Goal: Transaction & Acquisition: Purchase product/service

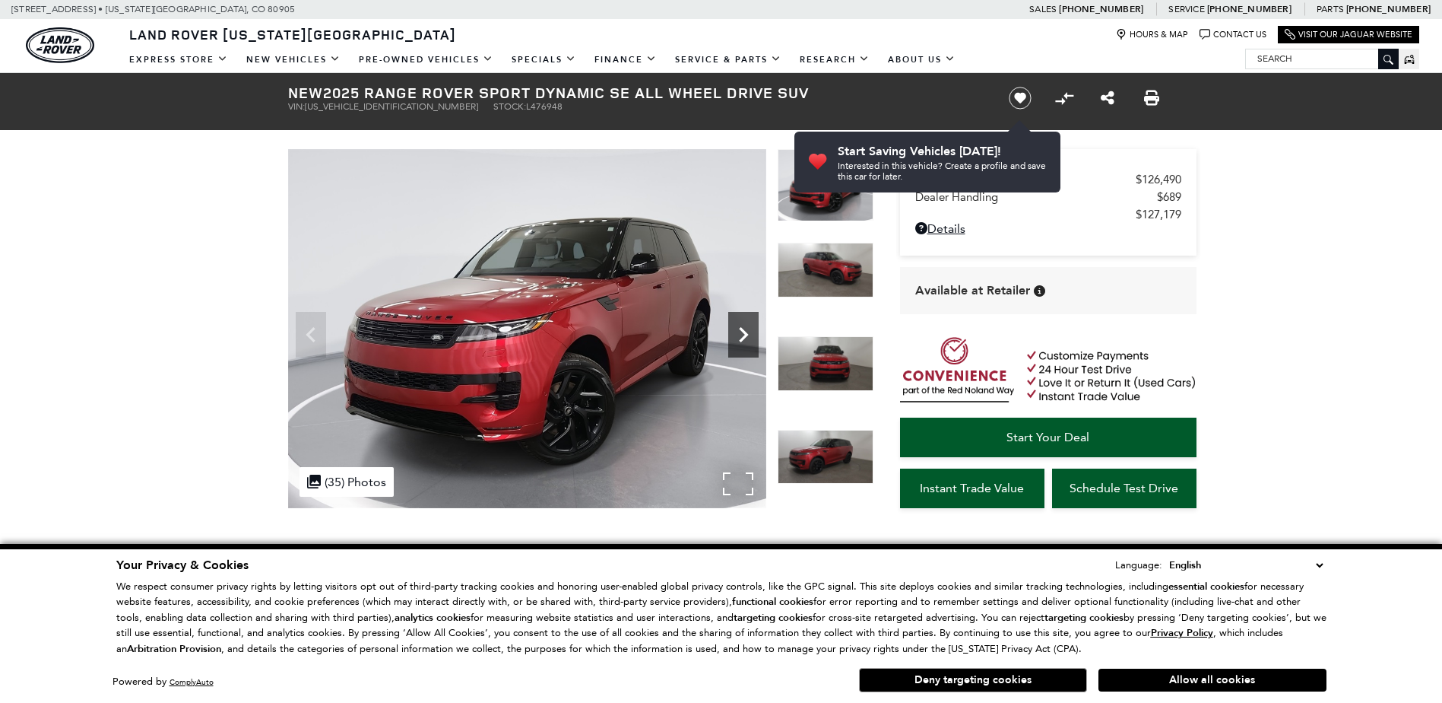
click at [744, 338] on icon "Next" at bounding box center [743, 334] width 9 height 15
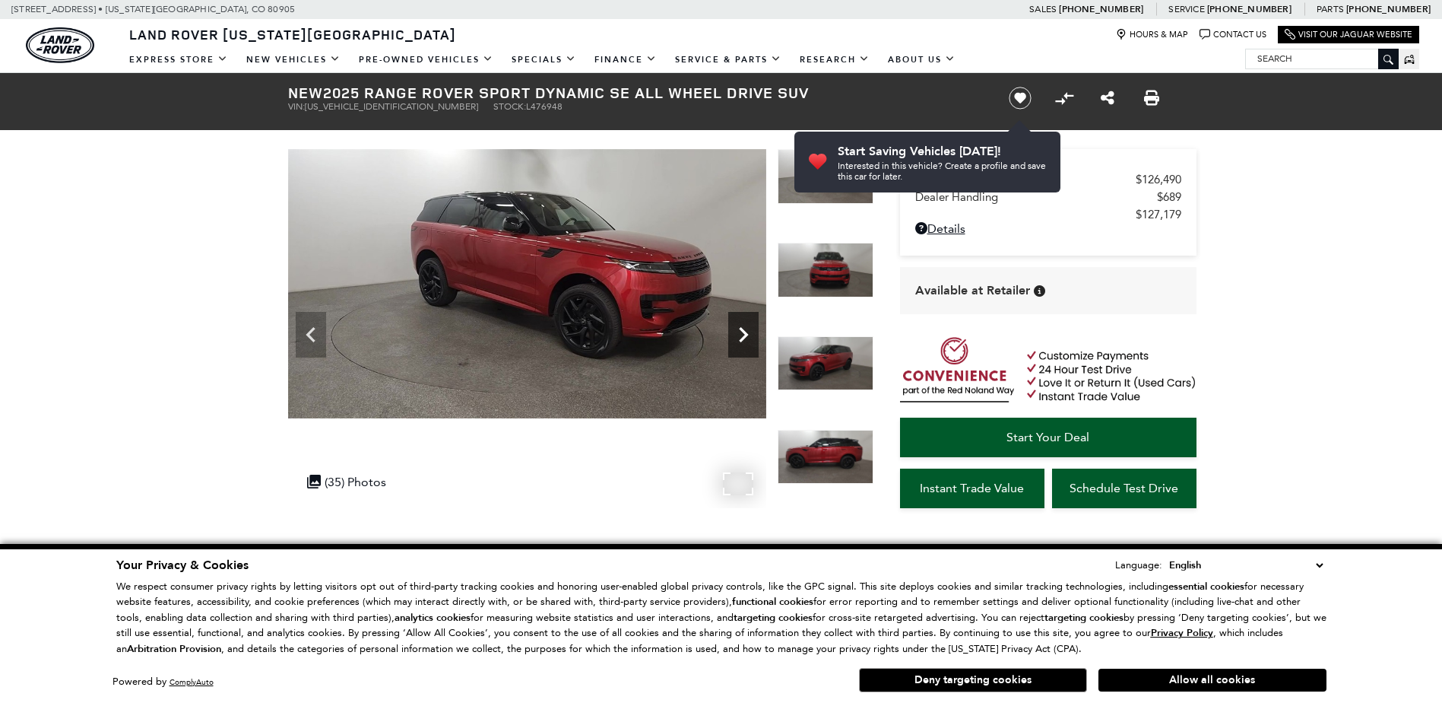
click at [744, 338] on icon "Next" at bounding box center [743, 334] width 9 height 15
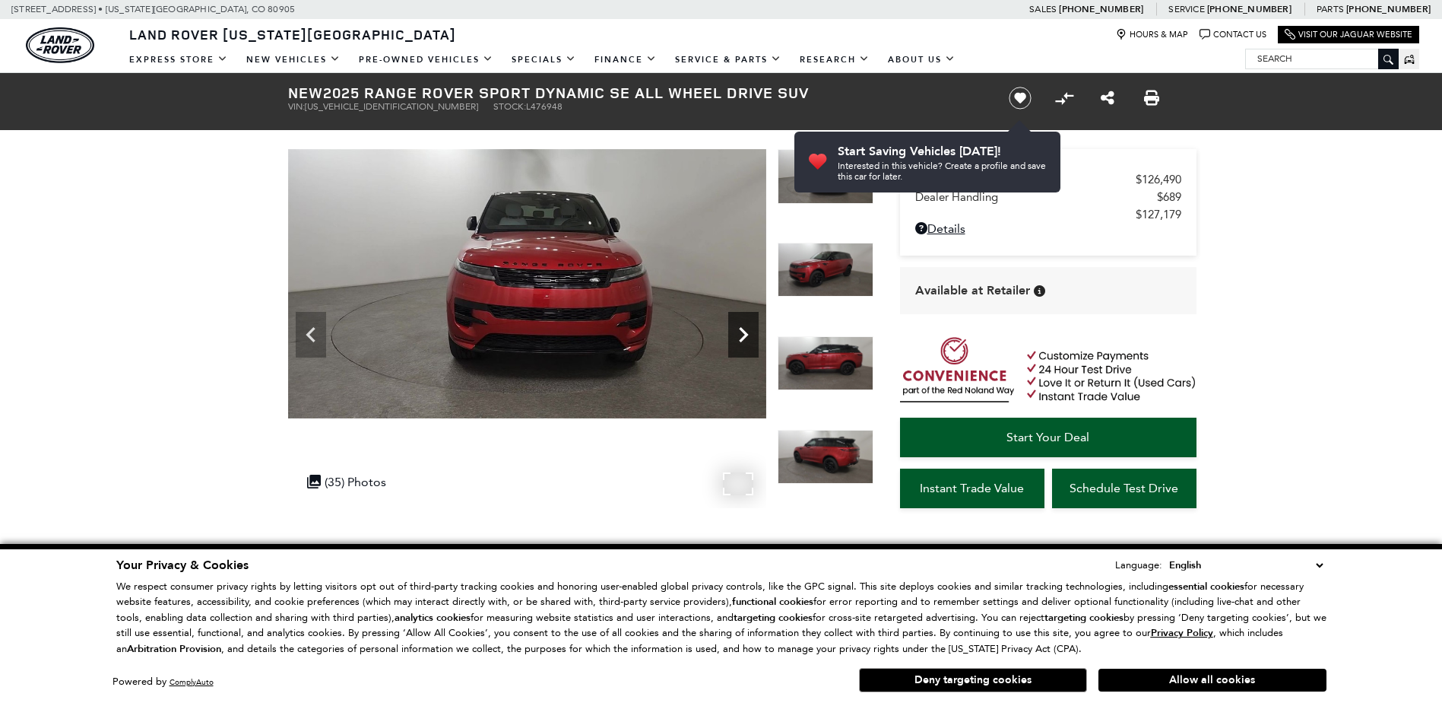
click at [744, 338] on icon "Next" at bounding box center [743, 334] width 9 height 15
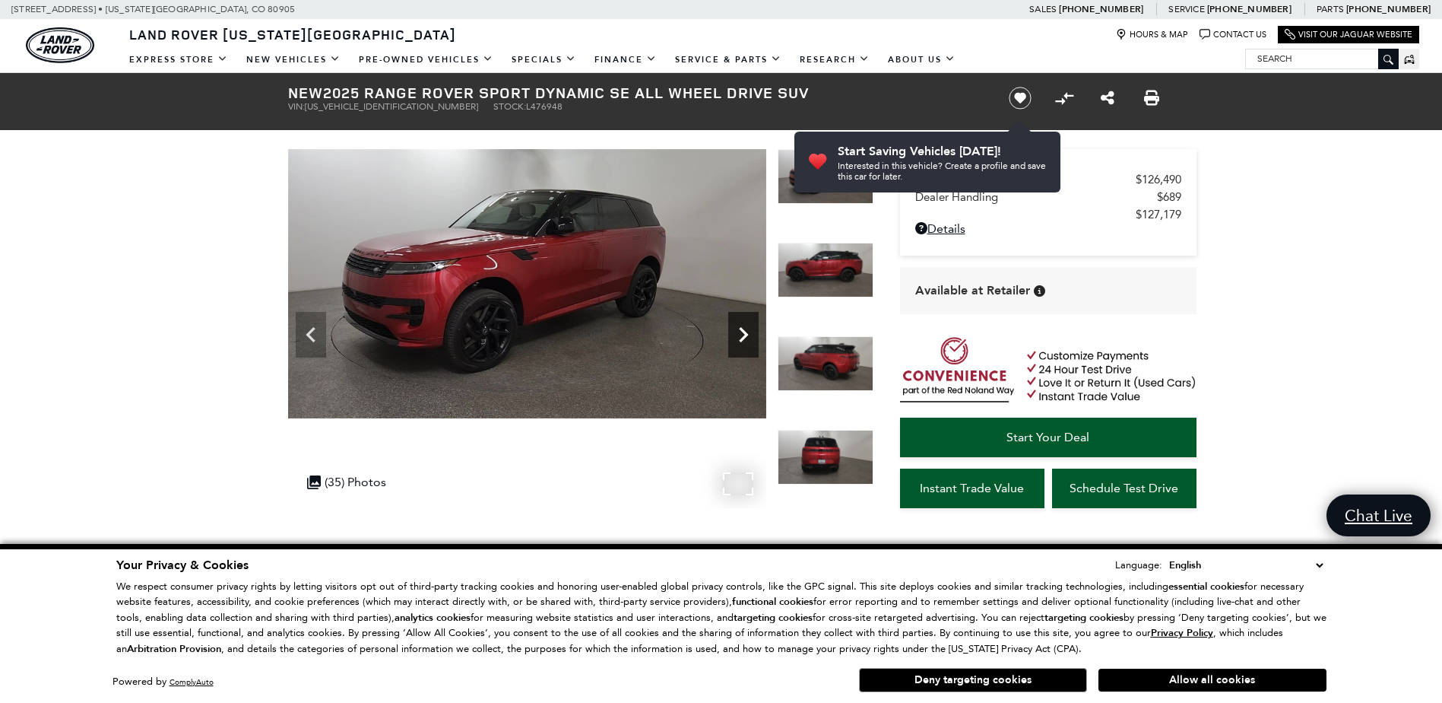
click at [744, 338] on icon "Next" at bounding box center [743, 334] width 9 height 15
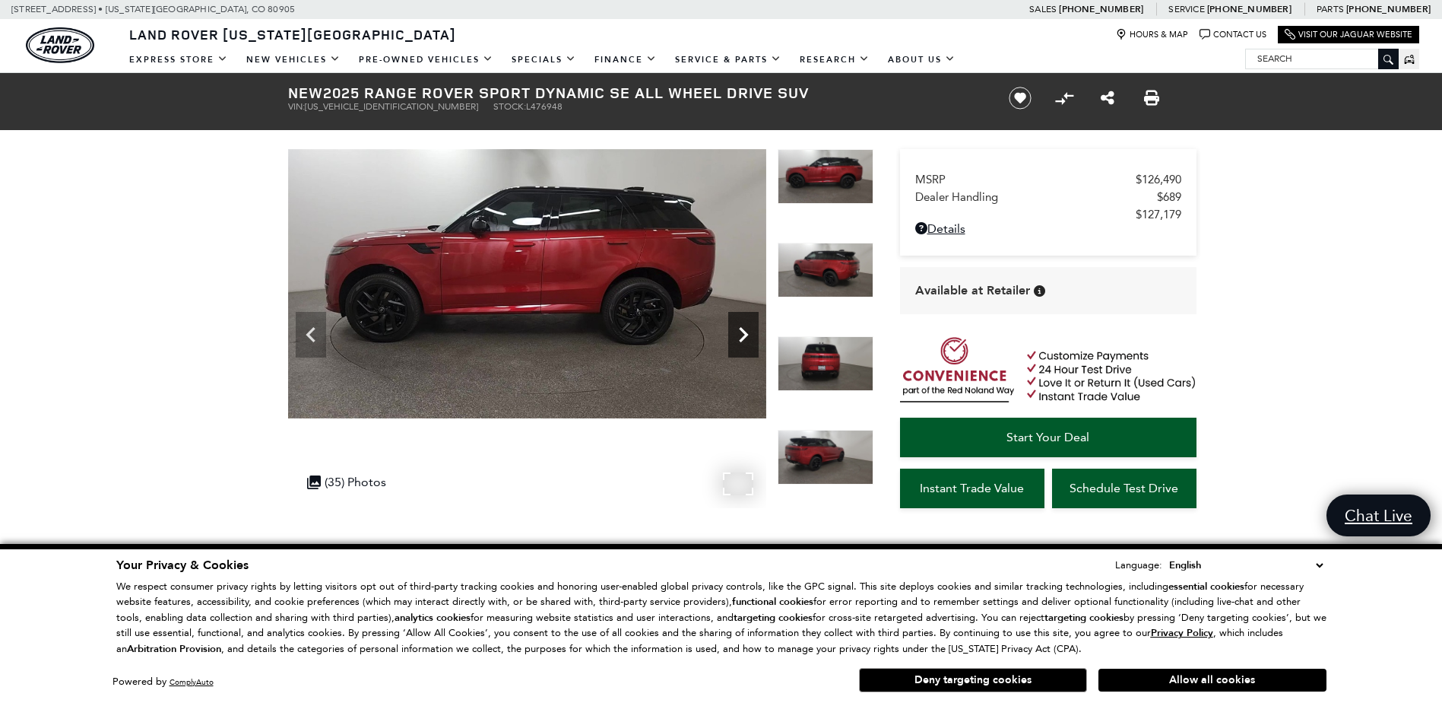
click at [744, 338] on icon "Next" at bounding box center [743, 334] width 9 height 15
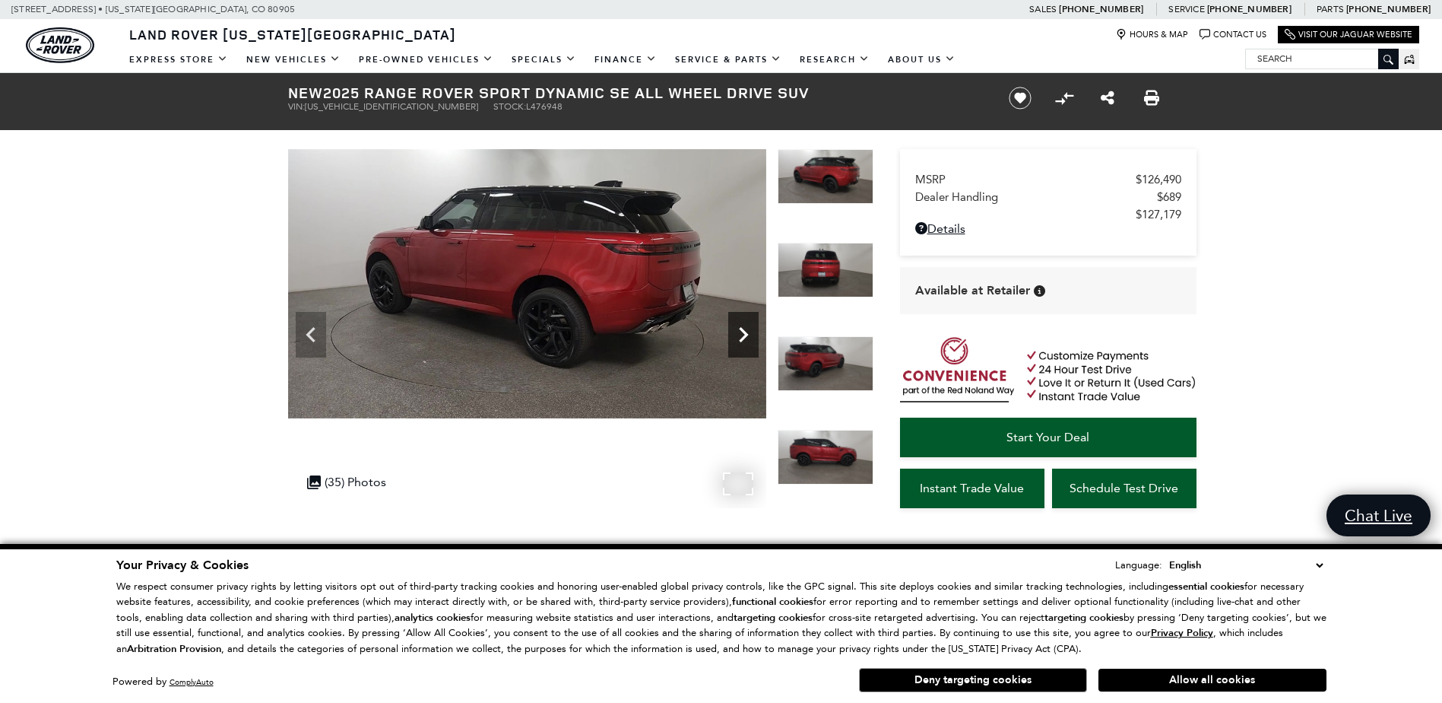
click at [744, 338] on icon "Next" at bounding box center [743, 334] width 9 height 15
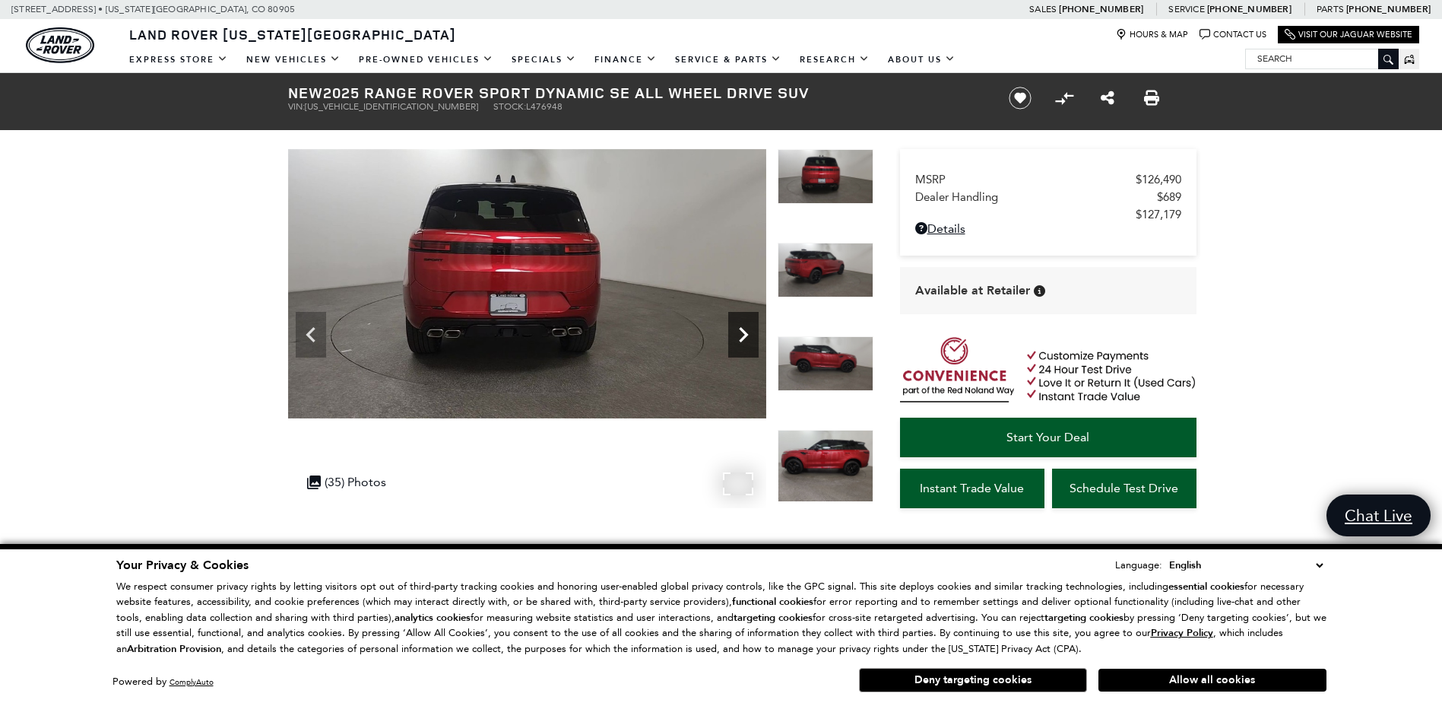
click at [750, 327] on icon "Next" at bounding box center [743, 334] width 30 height 30
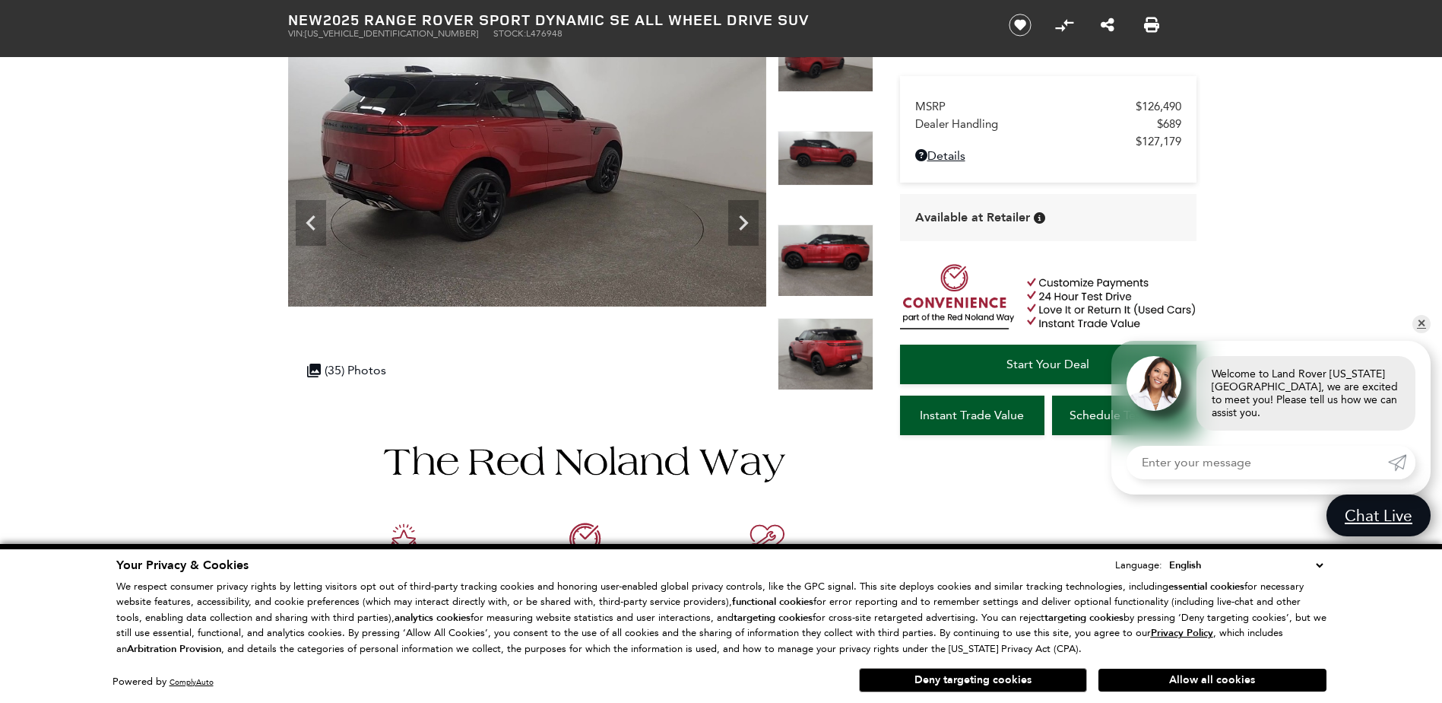
scroll to position [76, 0]
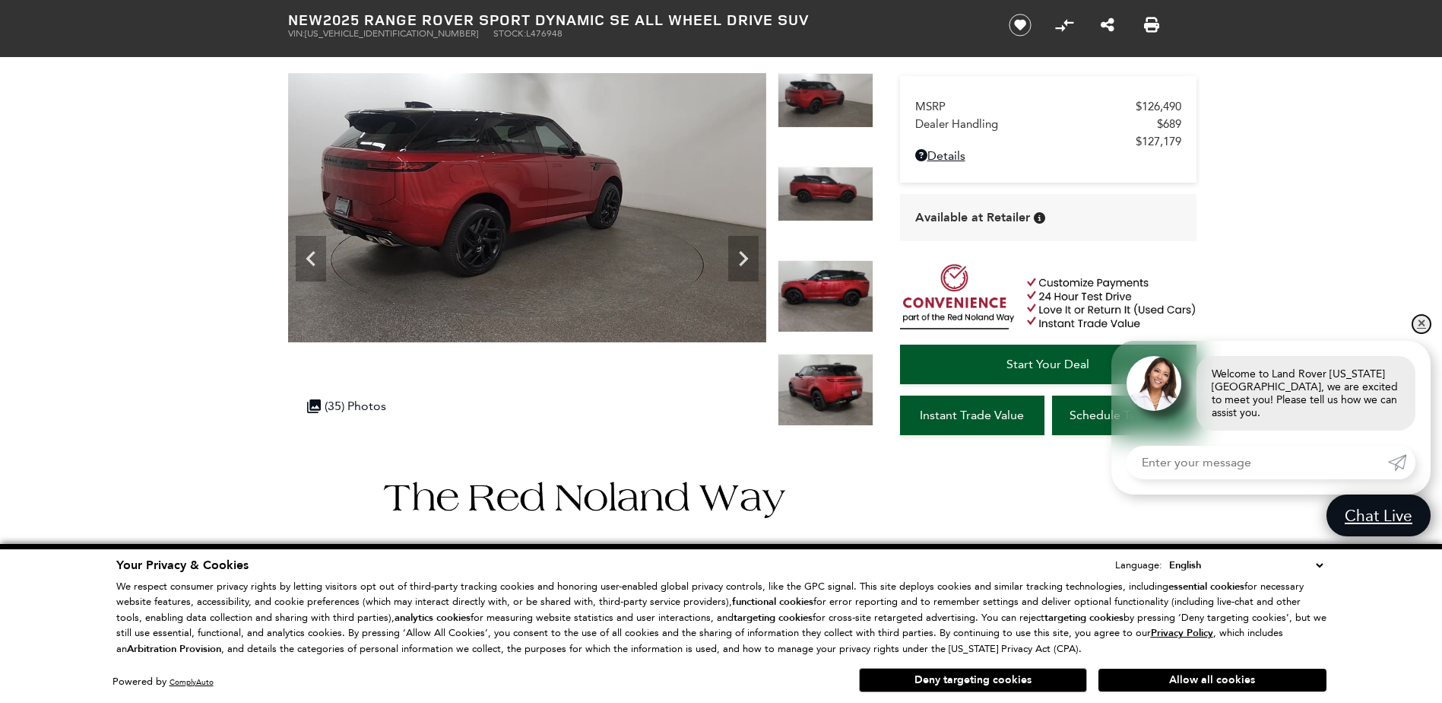
click at [1417, 333] on link "✕" at bounding box center [1422, 324] width 18 height 18
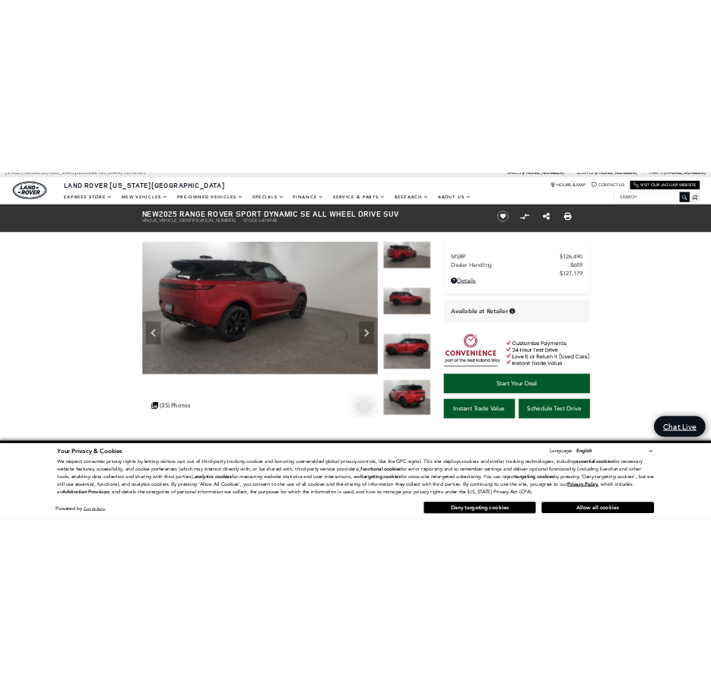
scroll to position [0, 0]
